Goal: Information Seeking & Learning: Learn about a topic

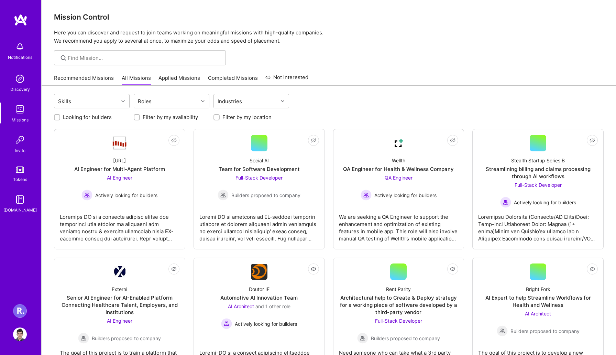
scroll to position [1, 0]
click at [285, 74] on link "Not Interested" at bounding box center [286, 79] width 43 height 12
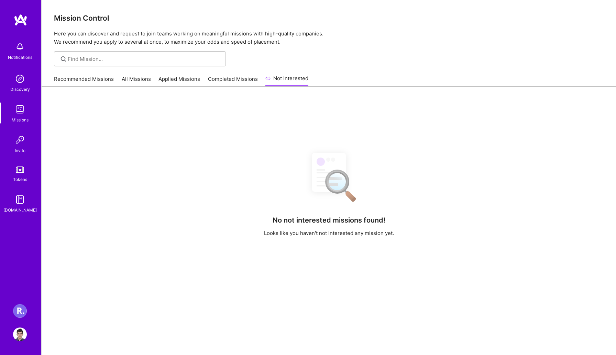
click at [237, 77] on link "Completed Missions" at bounding box center [233, 80] width 50 height 11
click at [188, 79] on link "Applied Missions" at bounding box center [179, 80] width 42 height 11
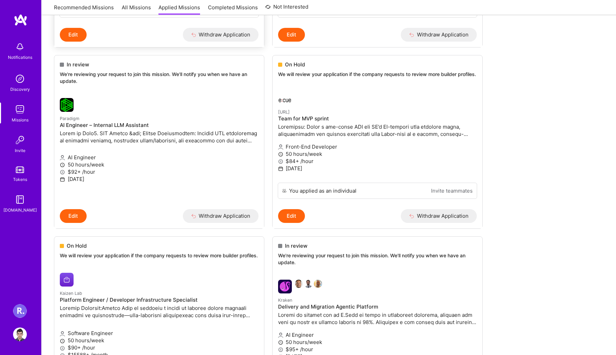
scroll to position [243, 0]
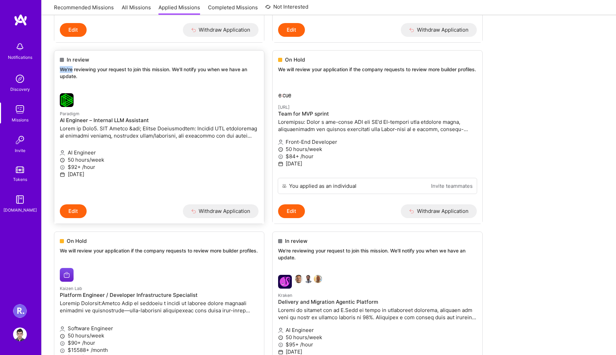
click at [69, 70] on div "In review We're reviewing your request to join this mission. We'll notify you w…" at bounding box center [159, 69] width 210 height 37
click at [77, 63] on span "In review" at bounding box center [78, 59] width 22 height 7
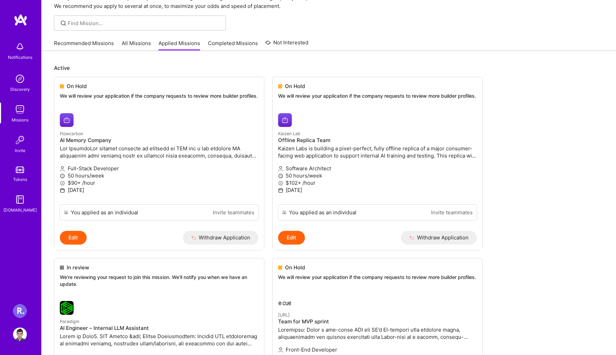
scroll to position [0, 0]
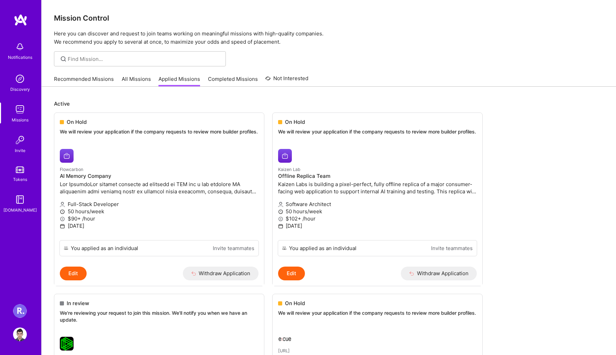
click at [97, 79] on link "Recommended Missions" at bounding box center [84, 80] width 60 height 11
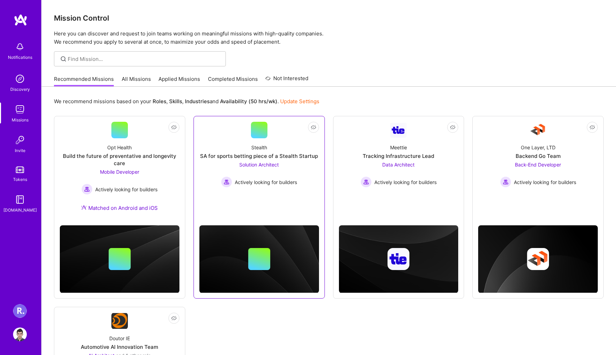
scroll to position [151, 0]
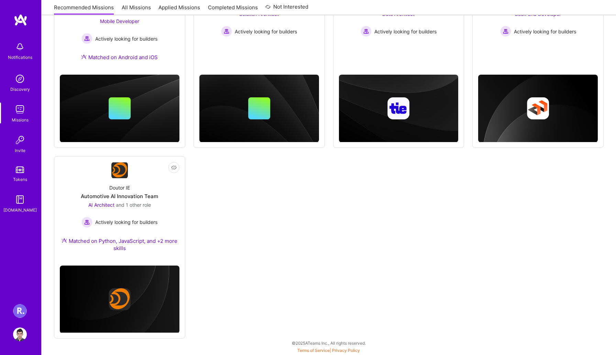
click at [19, 115] on img at bounding box center [20, 109] width 14 height 14
